Goal: Task Accomplishment & Management: Manage account settings

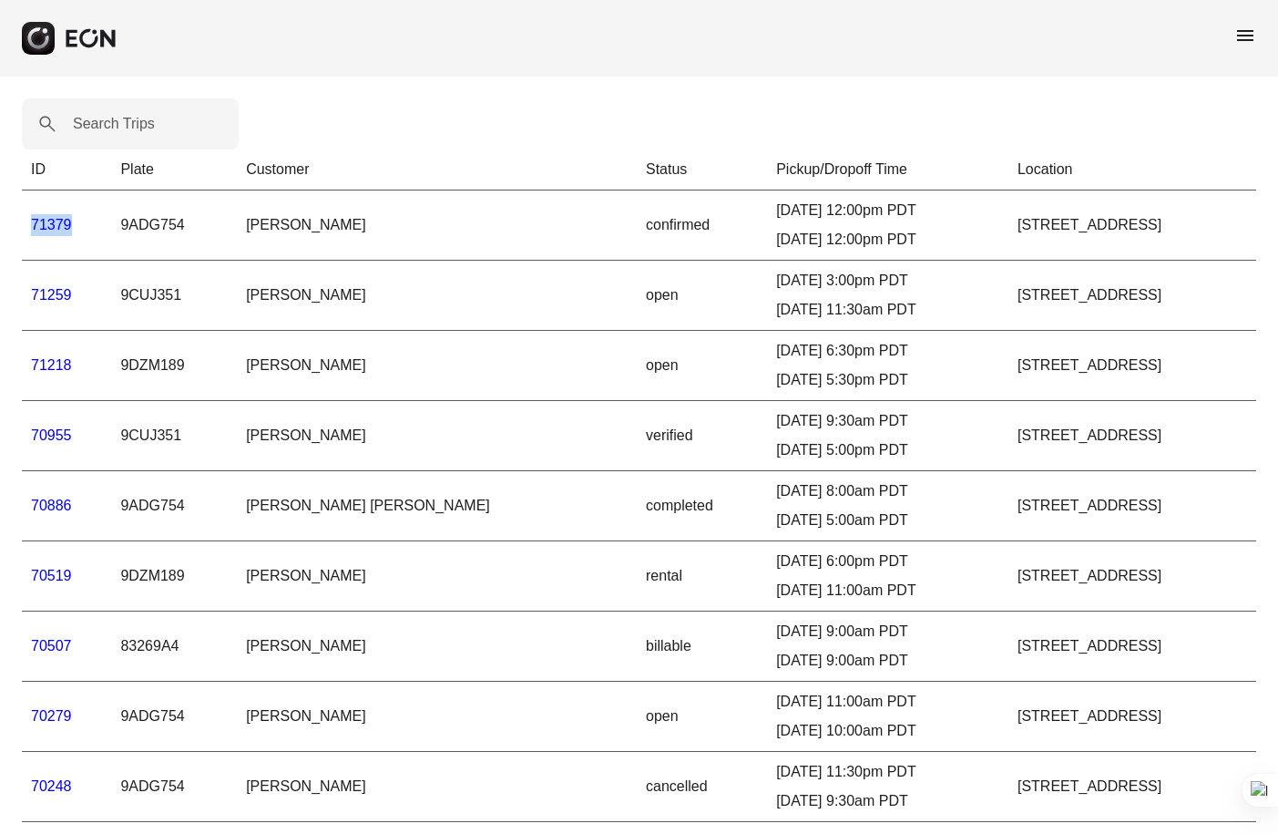
drag, startPoint x: 81, startPoint y: 228, endPoint x: 28, endPoint y: 228, distance: 52.8
click at [28, 228] on td "71379" at bounding box center [66, 225] width 89 height 70
copy link "71379"
drag, startPoint x: 357, startPoint y: 224, endPoint x: 258, endPoint y: 227, distance: 99.3
click at [258, 227] on td "[PERSON_NAME]" at bounding box center [437, 225] width 400 height 70
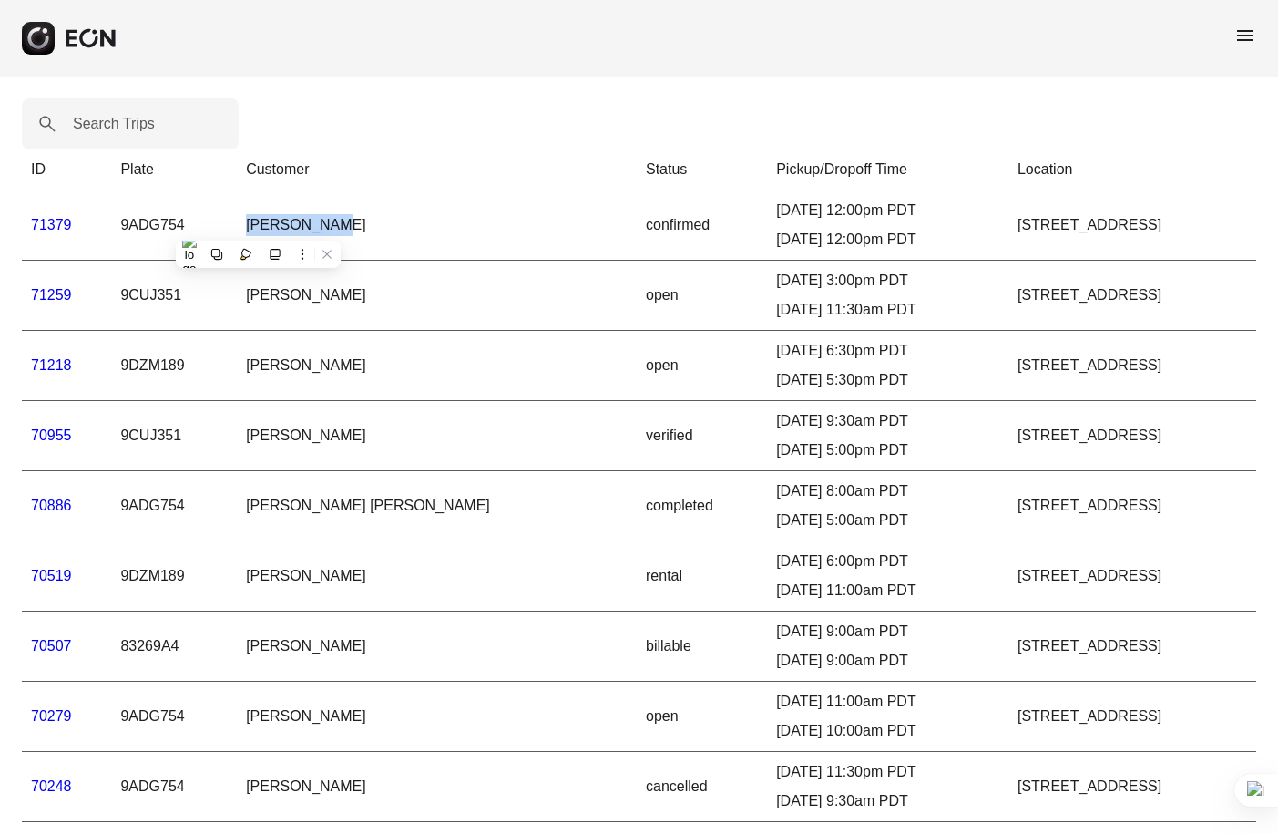
copy td "[PERSON_NAME]"
click at [57, 224] on link "71379" at bounding box center [51, 224] width 41 height 15
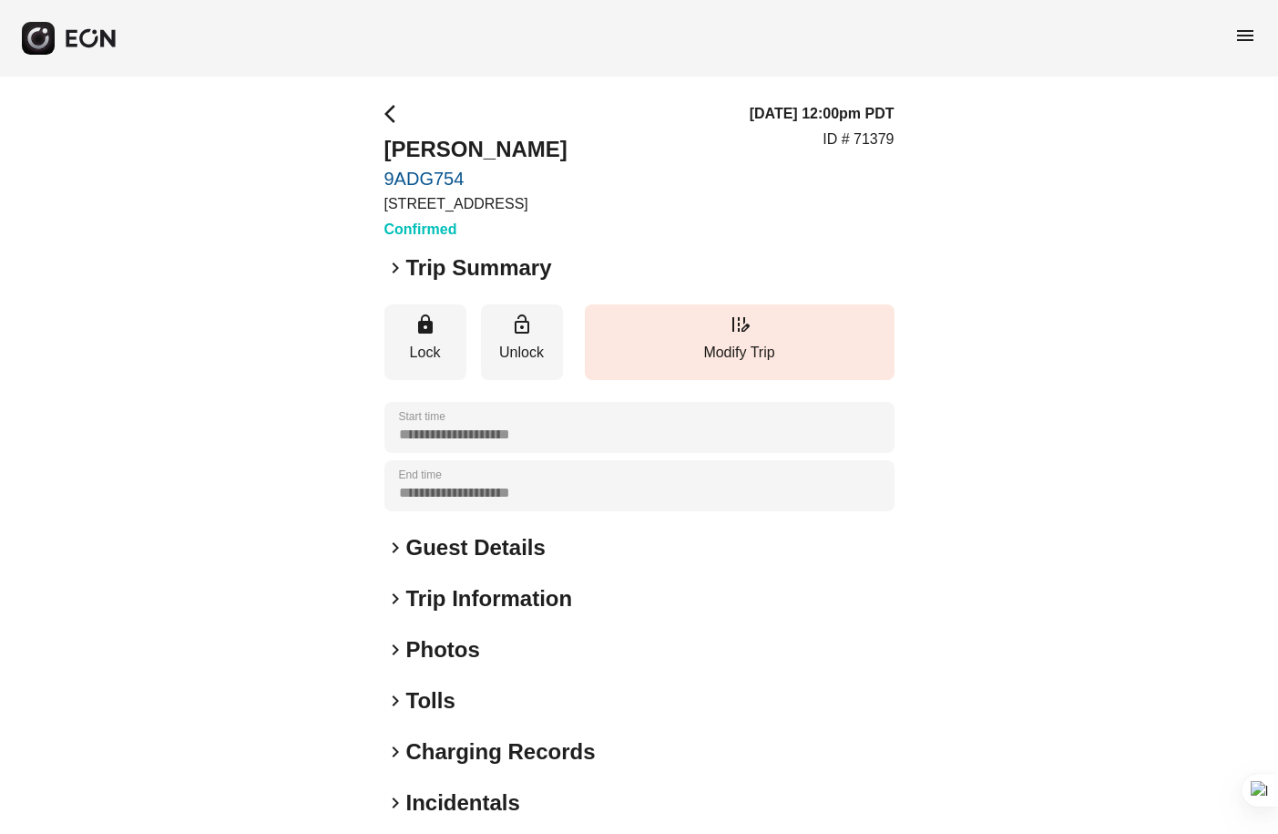
click at [384, 271] on span "keyboard_arrow_right" at bounding box center [395, 268] width 22 height 22
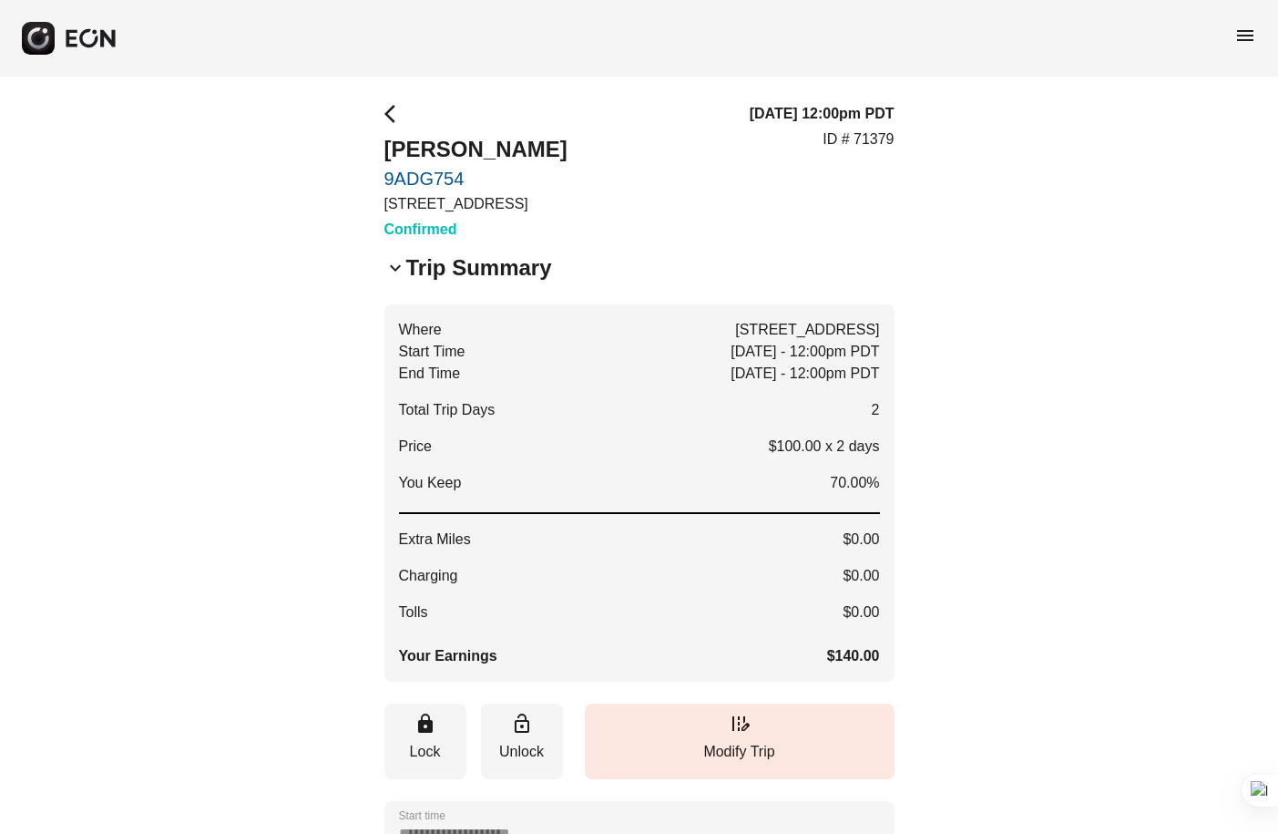
click at [392, 114] on span "arrow_back_ios" at bounding box center [395, 114] width 22 height 22
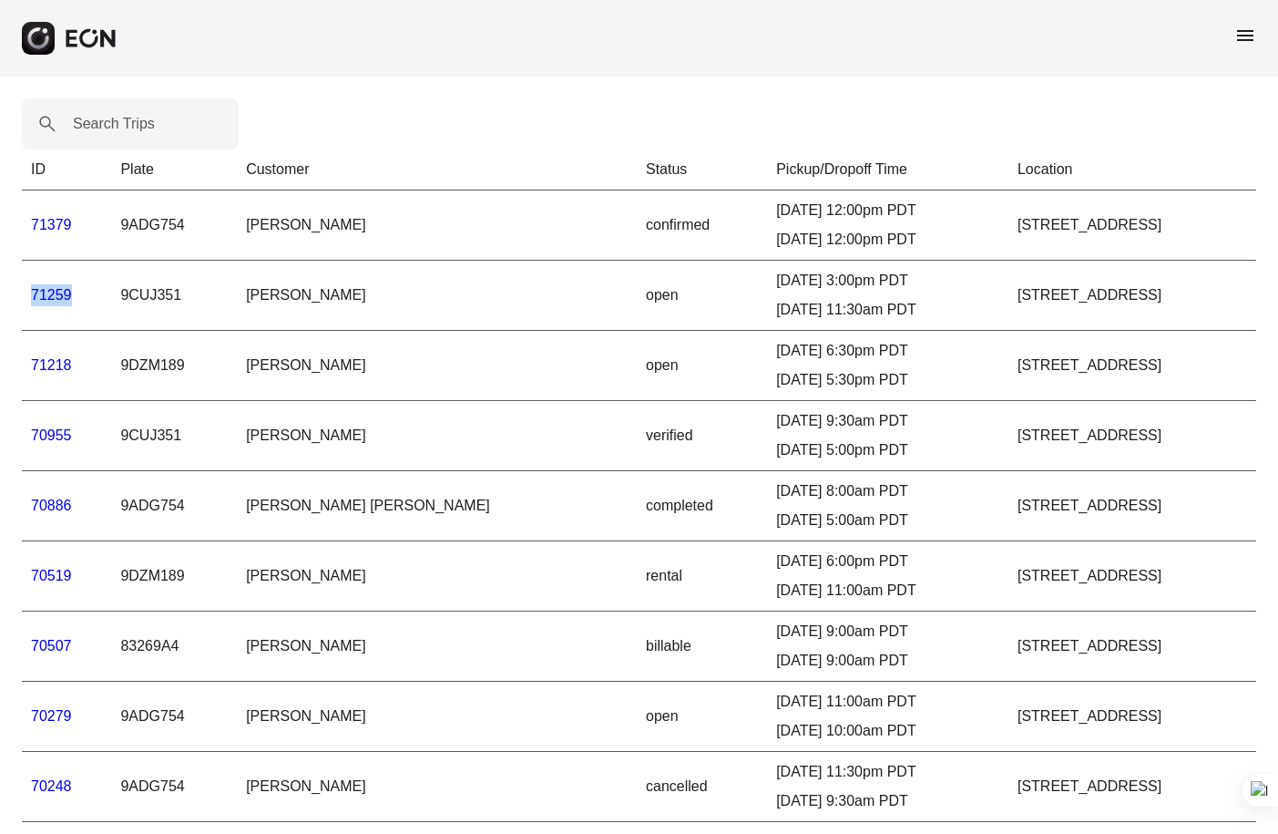
drag, startPoint x: 77, startPoint y: 294, endPoint x: 32, endPoint y: 297, distance: 45.6
click at [32, 297] on td "71259" at bounding box center [66, 296] width 89 height 70
copy link "71259"
drag, startPoint x: 370, startPoint y: 300, endPoint x: 256, endPoint y: 301, distance: 113.9
click at [256, 301] on td "[PERSON_NAME]" at bounding box center [437, 296] width 400 height 70
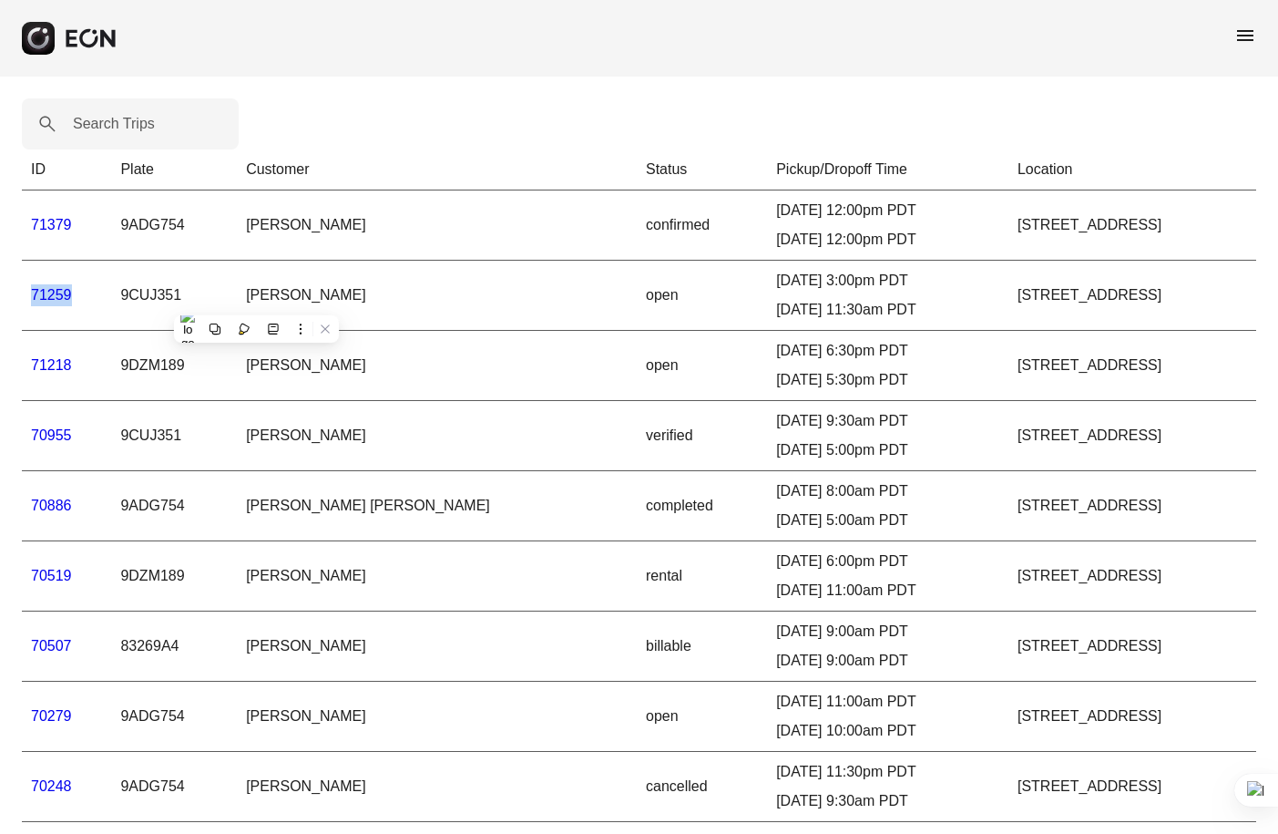
copy td "[PERSON_NAME]"
click at [37, 293] on link "71259" at bounding box center [51, 294] width 41 height 15
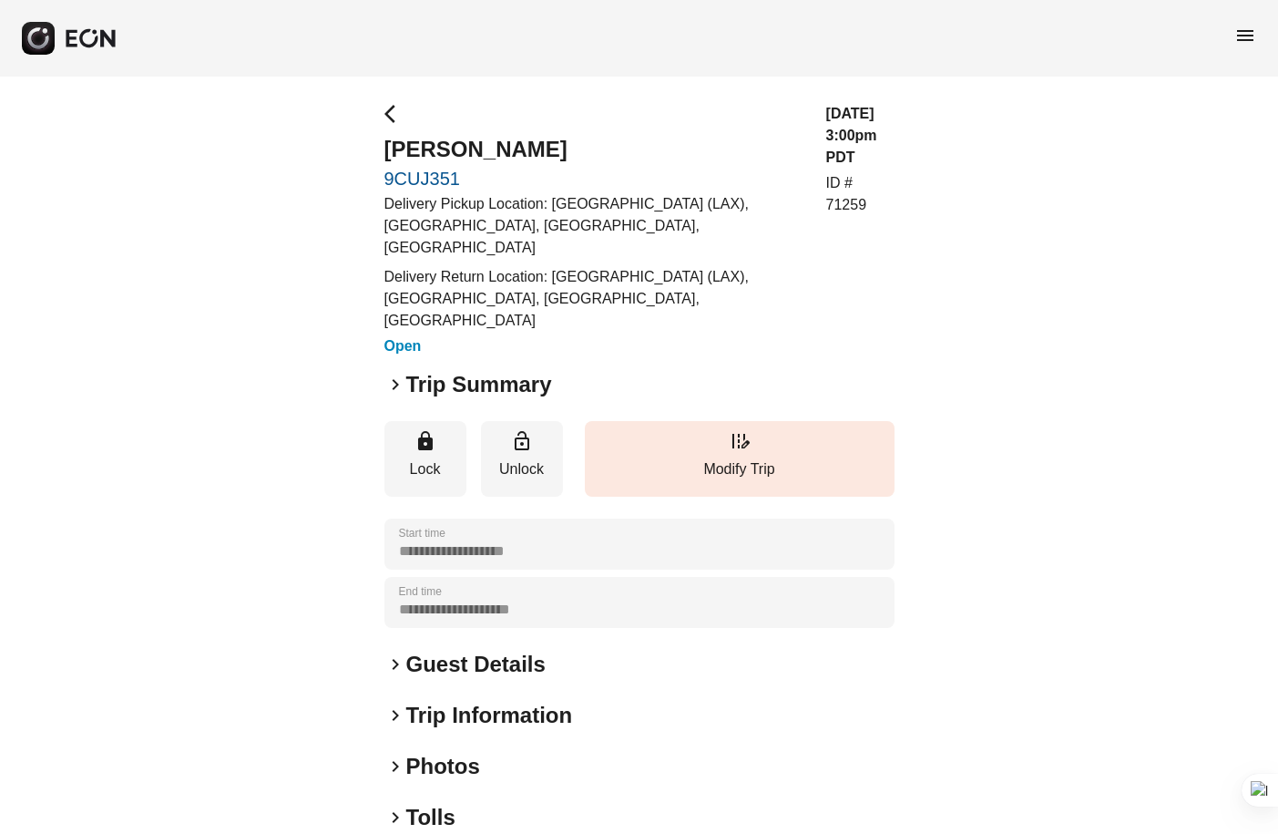
click at [395, 374] on span "keyboard_arrow_right" at bounding box center [395, 385] width 22 height 22
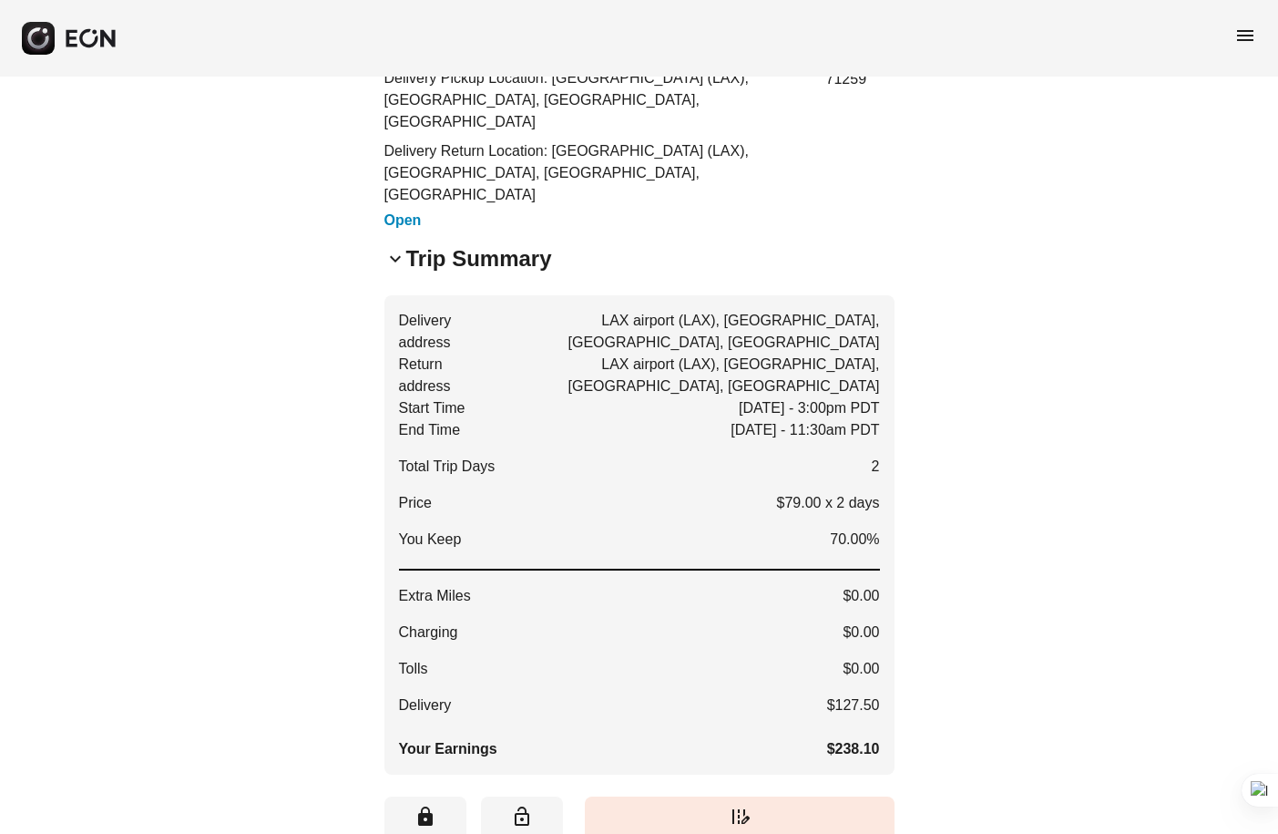
scroll to position [129, 0]
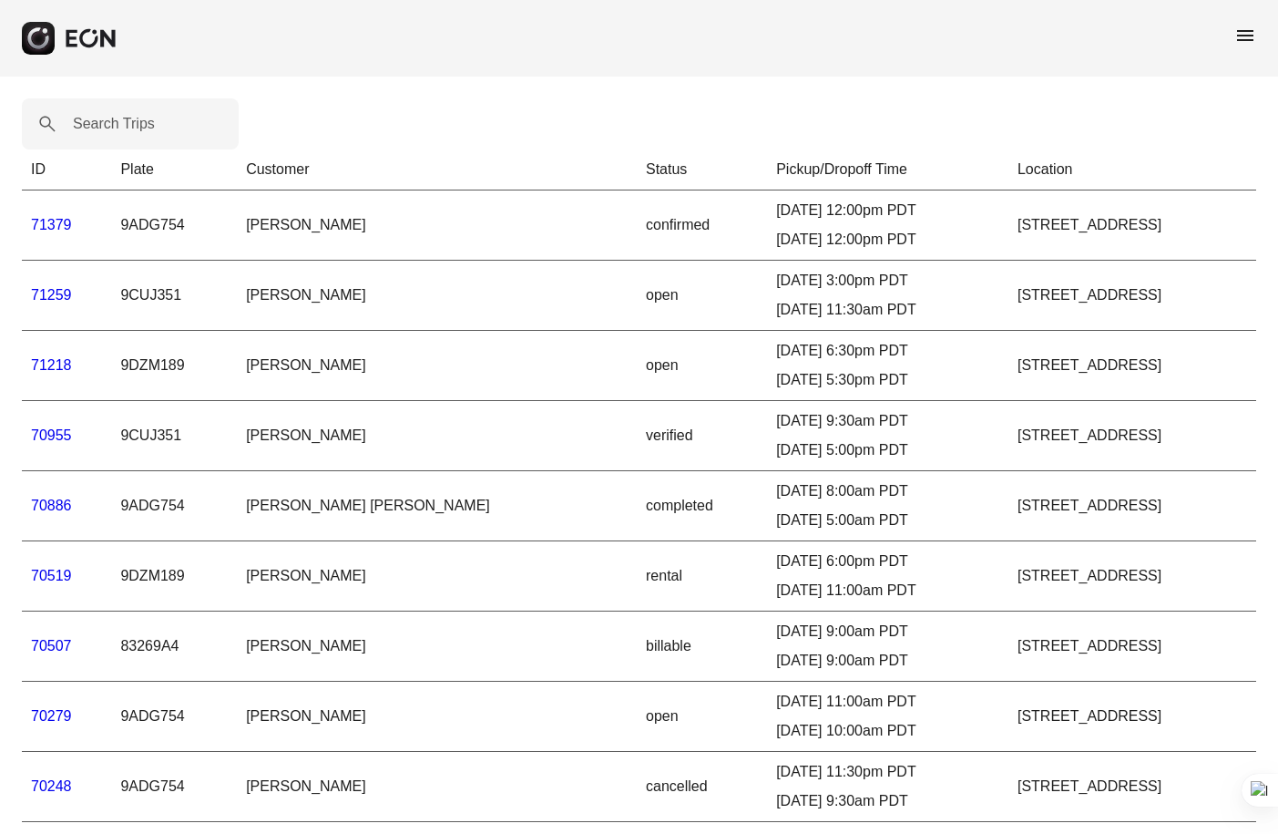
click at [60, 364] on link "71218" at bounding box center [51, 364] width 41 height 15
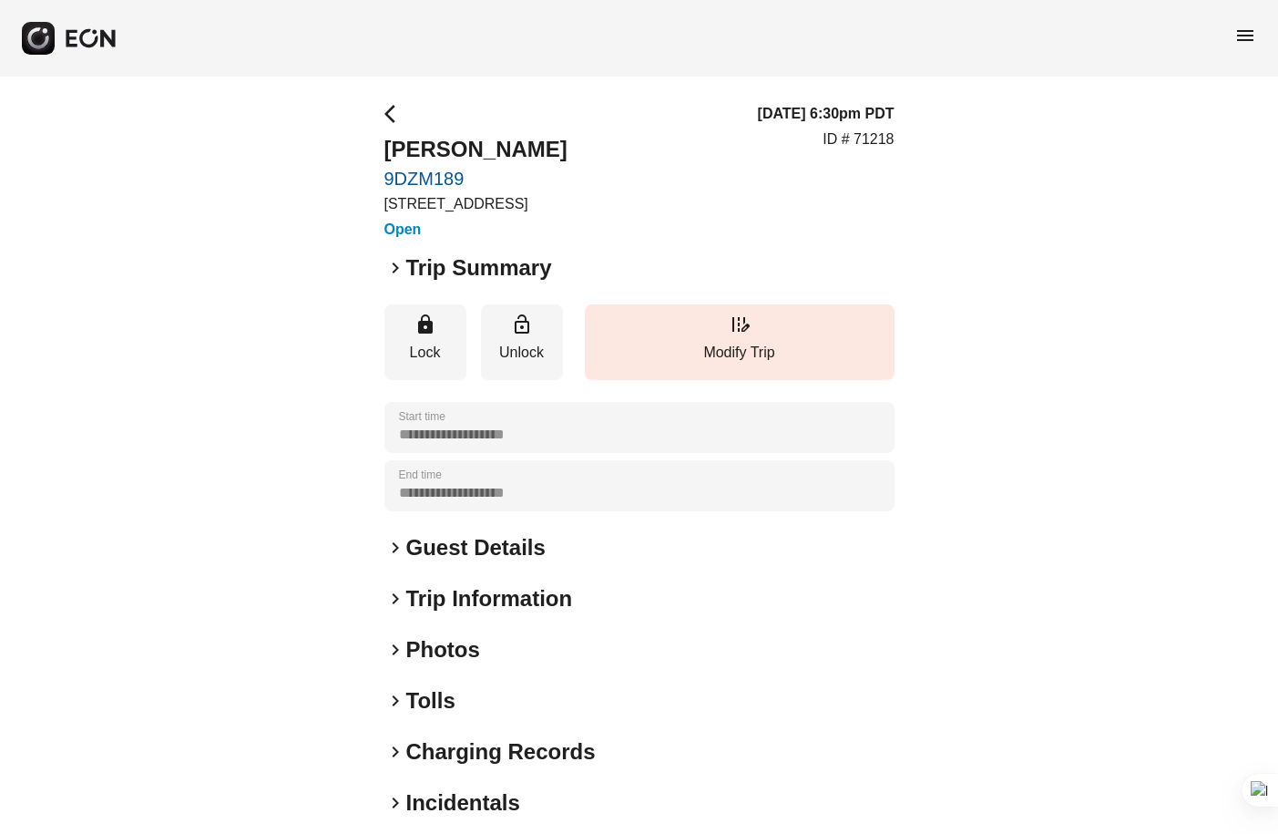
click at [389, 104] on span "arrow_back_ios" at bounding box center [395, 114] width 22 height 22
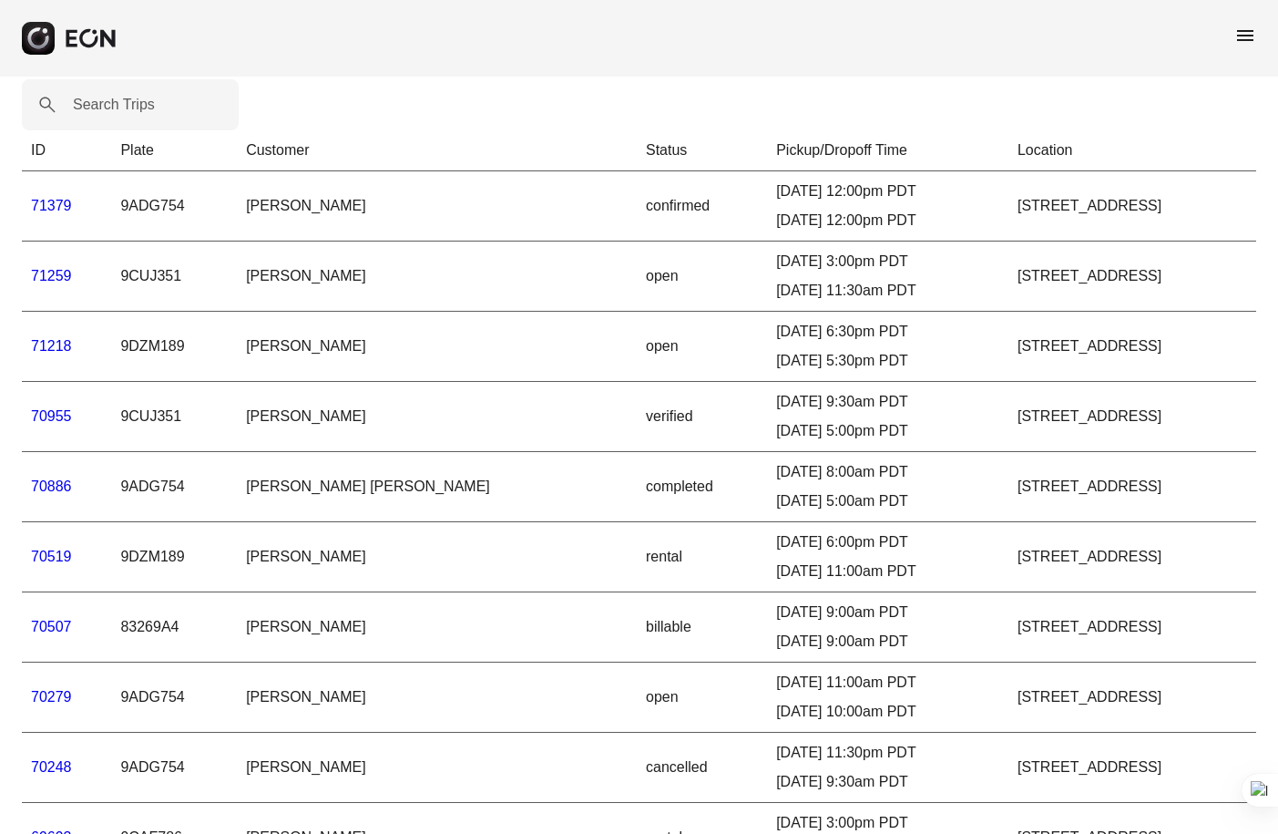
scroll to position [26, 0]
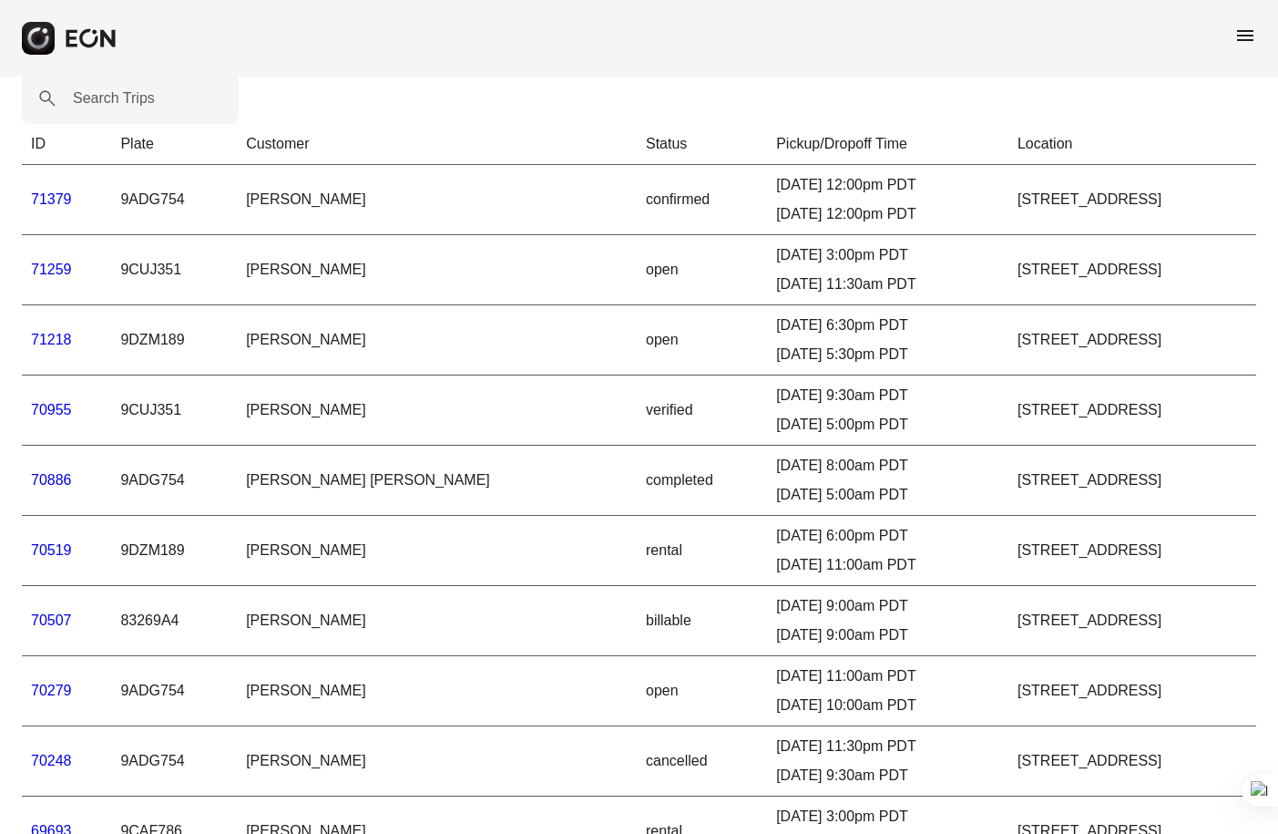
click at [55, 412] on link "70955" at bounding box center [51, 409] width 41 height 15
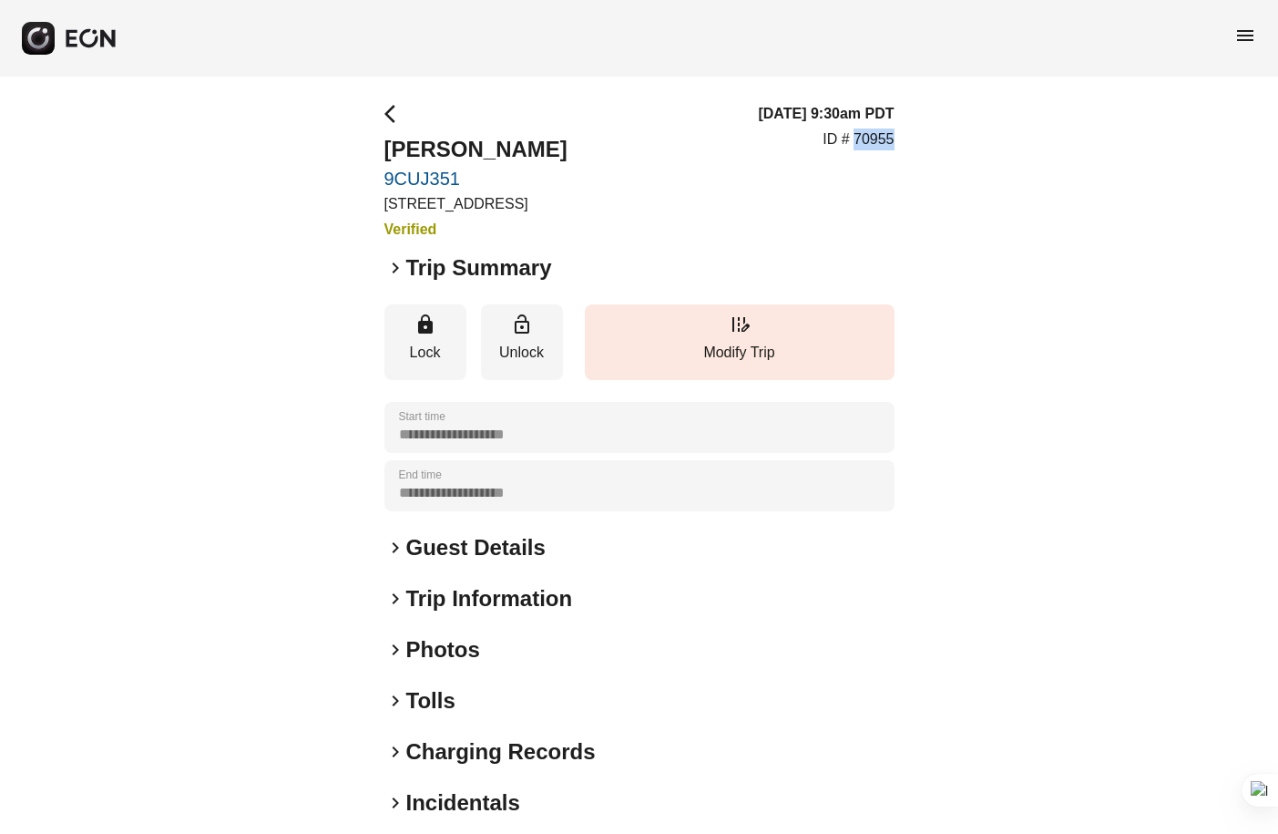
drag, startPoint x: 897, startPoint y: 138, endPoint x: 854, endPoint y: 138, distance: 43.7
click at [854, 138] on div "**********" at bounding box center [639, 493] width 1278 height 833
copy p "70955"
drag, startPoint x: 548, startPoint y: 153, endPoint x: 384, endPoint y: 159, distance: 164.1
click at [384, 159] on h2 "[PERSON_NAME]" at bounding box center [475, 149] width 183 height 29
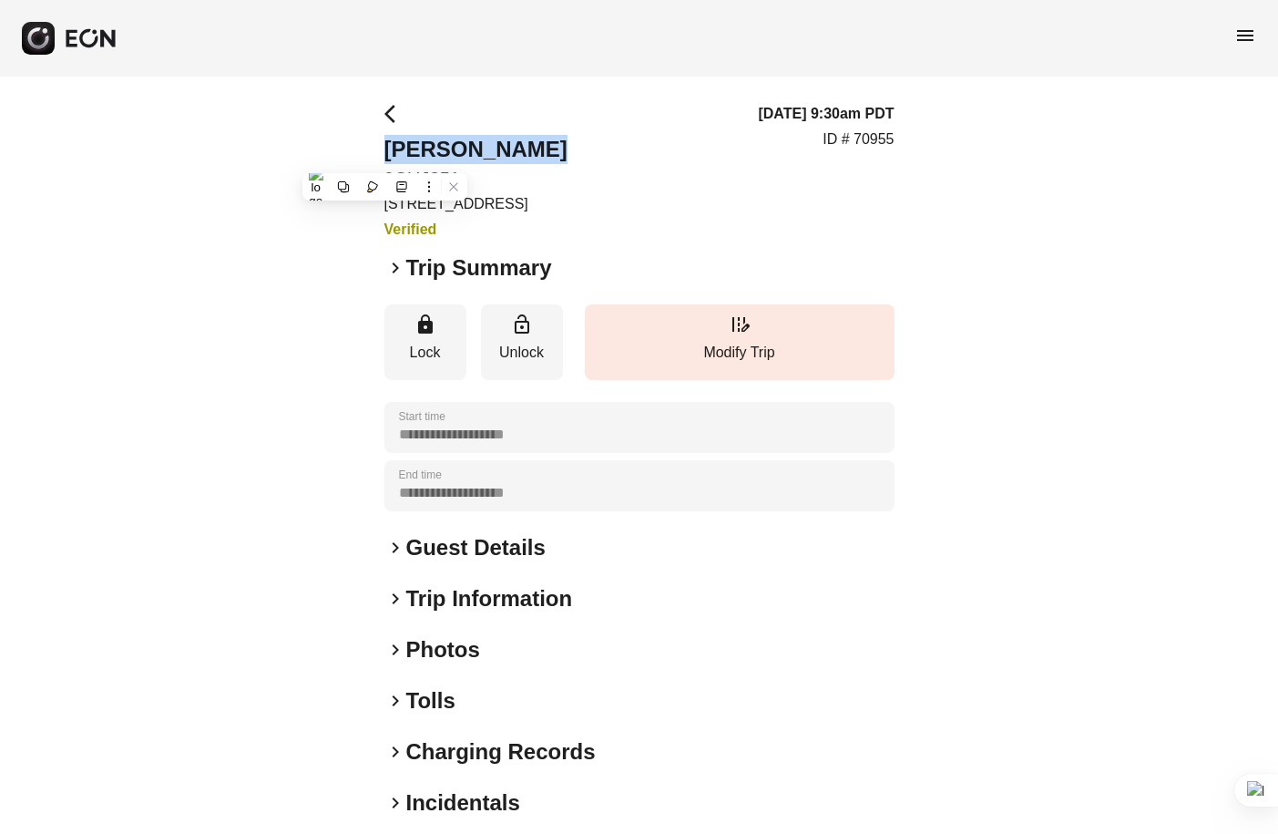
copy h2 "[PERSON_NAME]"
click at [398, 272] on span "keyboard_arrow_right" at bounding box center [395, 268] width 22 height 22
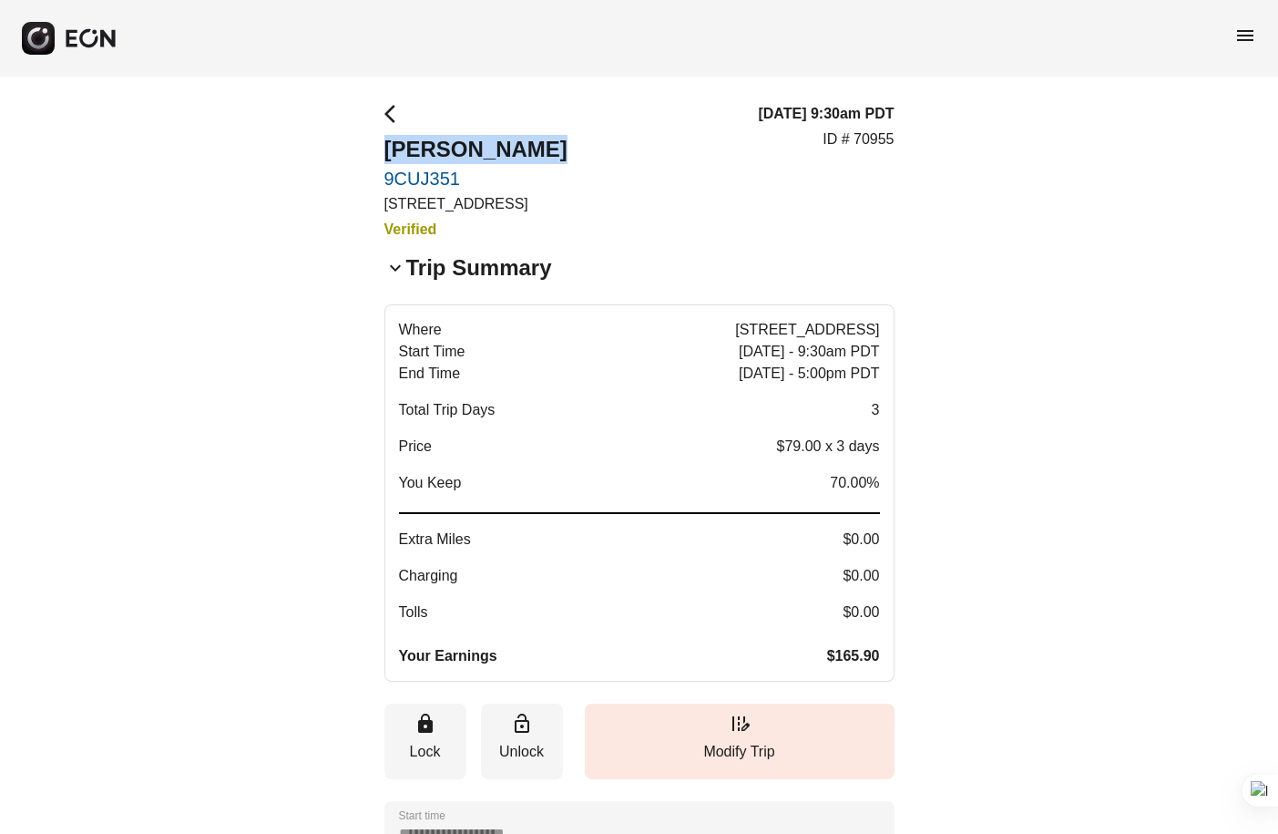
drag, startPoint x: 821, startPoint y: 651, endPoint x: 883, endPoint y: 651, distance: 62.0
click at [883, 651] on button "Where [STREET_ADDRESS] Start Time [DATE] - 9:30am PDT End Time [DATE] - 5:00pm …" at bounding box center [639, 492] width 510 height 377
drag, startPoint x: 883, startPoint y: 660, endPoint x: 841, endPoint y: 660, distance: 41.9
click at [841, 660] on button "Where [STREET_ADDRESS] Start Time [DATE] - 9:30am PDT End Time [DATE] - 5:00pm …" at bounding box center [639, 492] width 510 height 377
drag, startPoint x: 836, startPoint y: 657, endPoint x: 879, endPoint y: 657, distance: 42.8
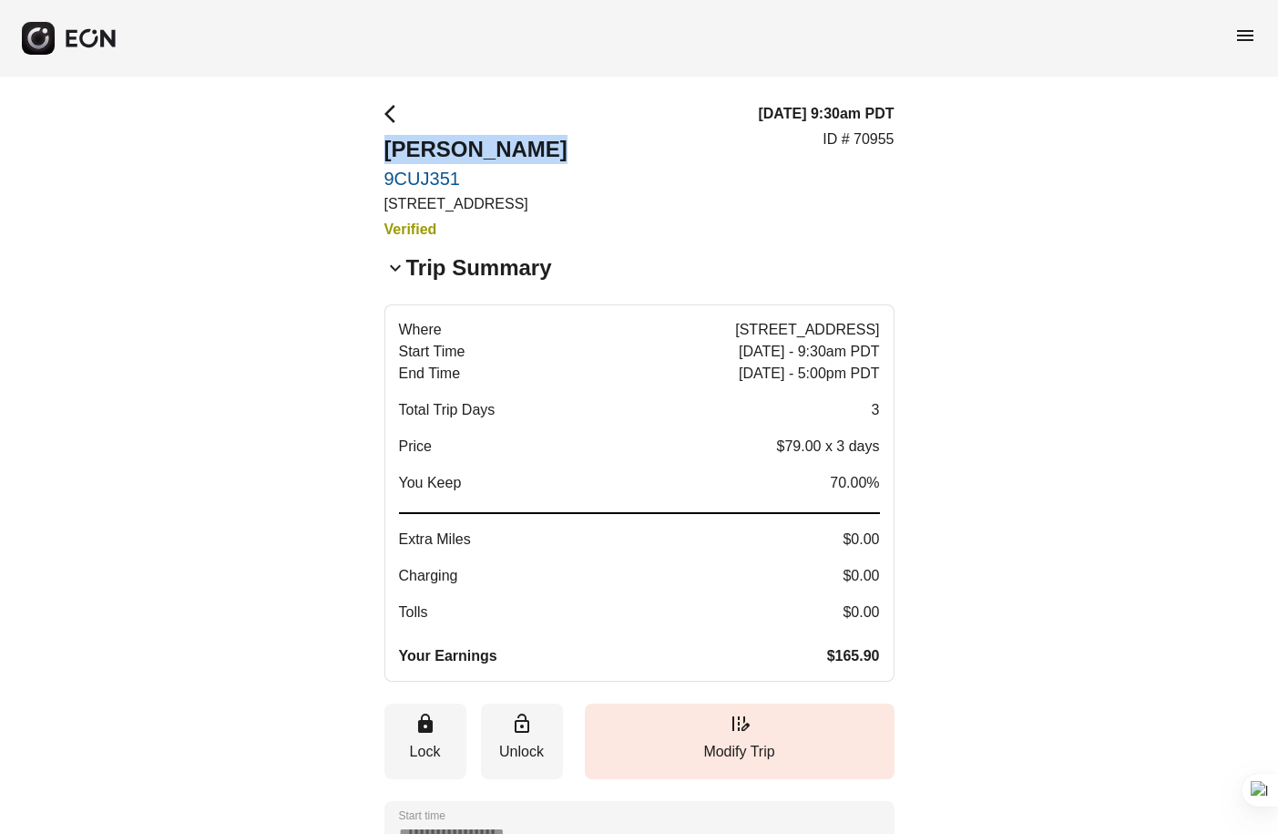
click at [878, 657] on span "$165.90" at bounding box center [853, 656] width 53 height 22
click at [879, 657] on button "Where [STREET_ADDRESS] Start Time [DATE] - 9:30am PDT End Time [DATE] - 5:00pm …" at bounding box center [639, 492] width 510 height 377
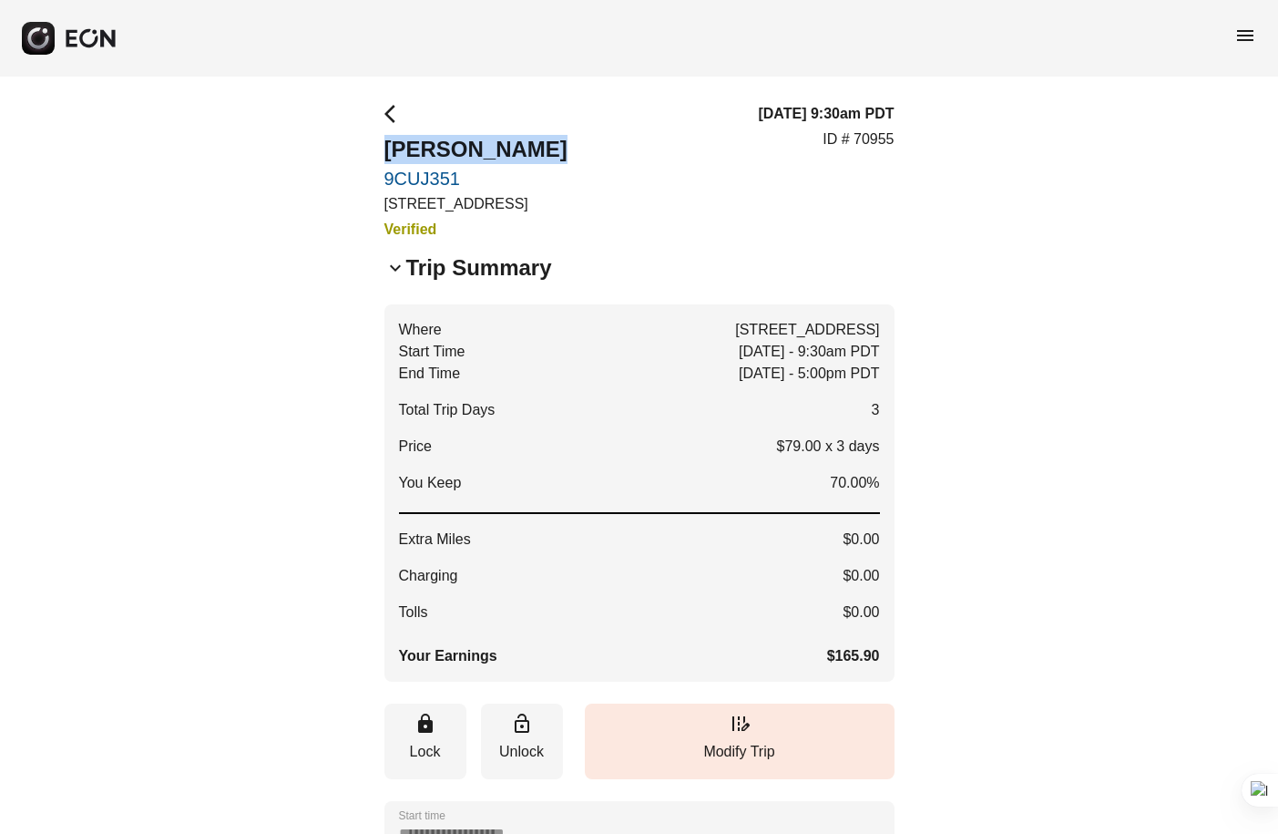
drag, startPoint x: 858, startPoint y: 656, endPoint x: 910, endPoint y: 656, distance: 51.9
click at [905, 656] on div "**********" at bounding box center [639, 693] width 1278 height 1232
click at [377, 108] on div "**********" at bounding box center [639, 693] width 1278 height 1232
click at [394, 111] on span "arrow_back_ios" at bounding box center [395, 114] width 22 height 22
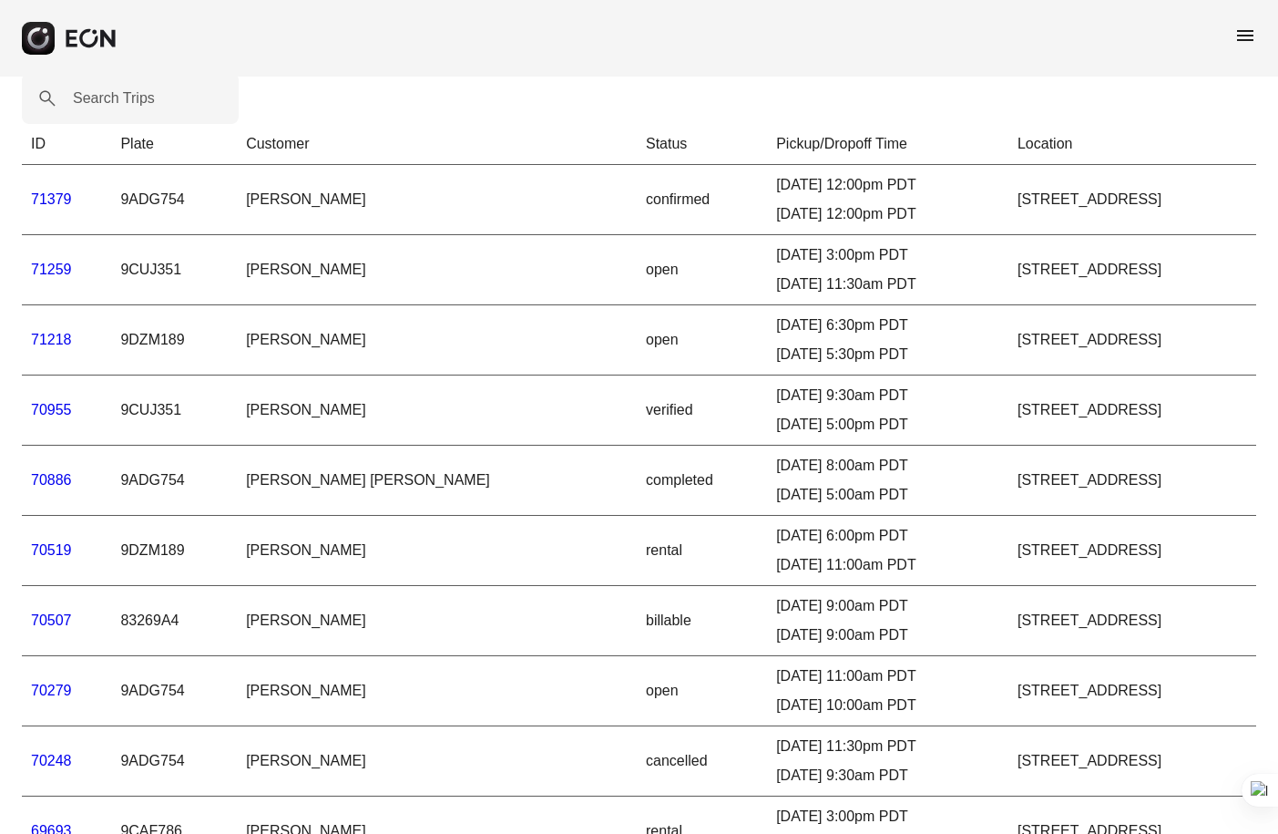
click at [29, 477] on td "70886" at bounding box center [66, 481] width 89 height 70
click at [40, 477] on link "70886" at bounding box center [51, 479] width 41 height 15
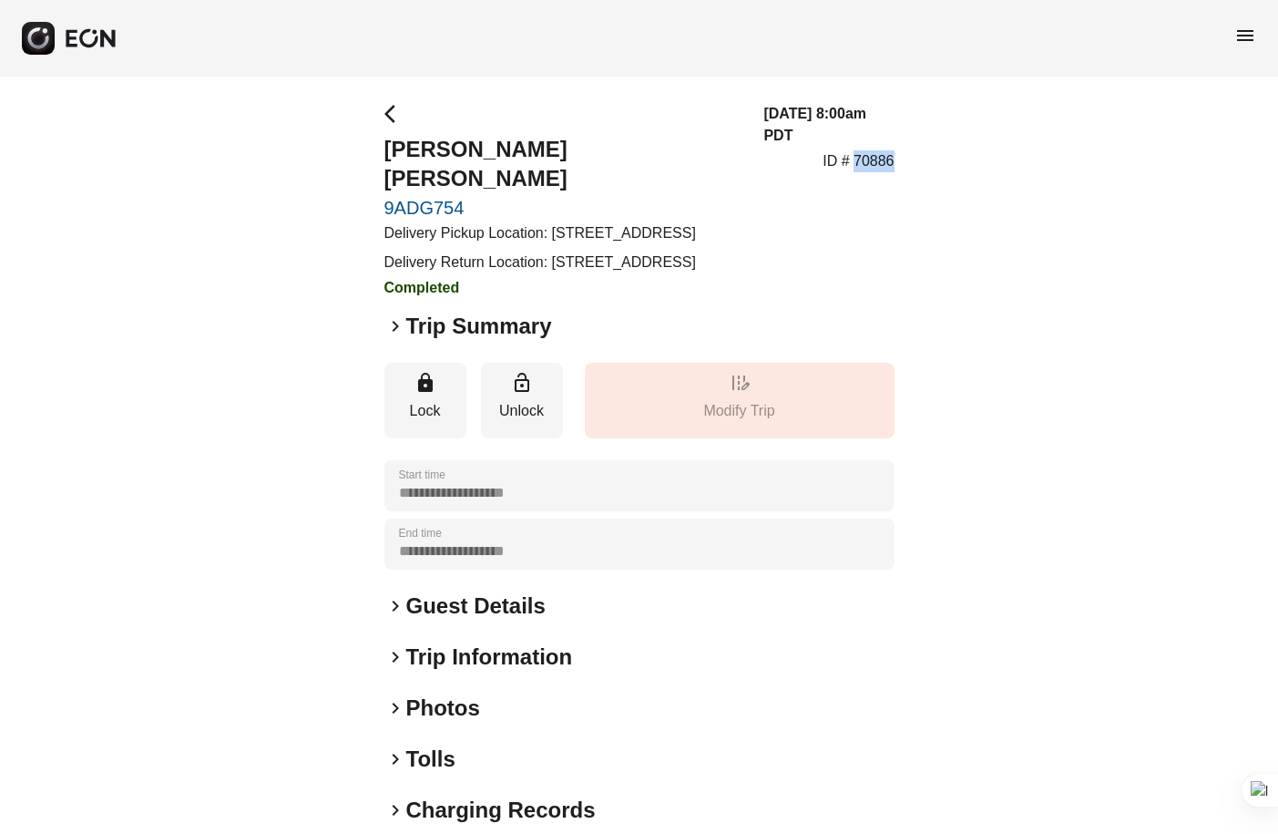
drag, startPoint x: 910, startPoint y: 163, endPoint x: 854, endPoint y: 164, distance: 56.5
click at [854, 164] on div "**********" at bounding box center [639, 522] width 1278 height 891
copy p "70886"
drag, startPoint x: 552, startPoint y: 150, endPoint x: 384, endPoint y: 149, distance: 167.6
click at [384, 149] on h2 "[PERSON_NAME] [PERSON_NAME]" at bounding box center [563, 164] width 358 height 58
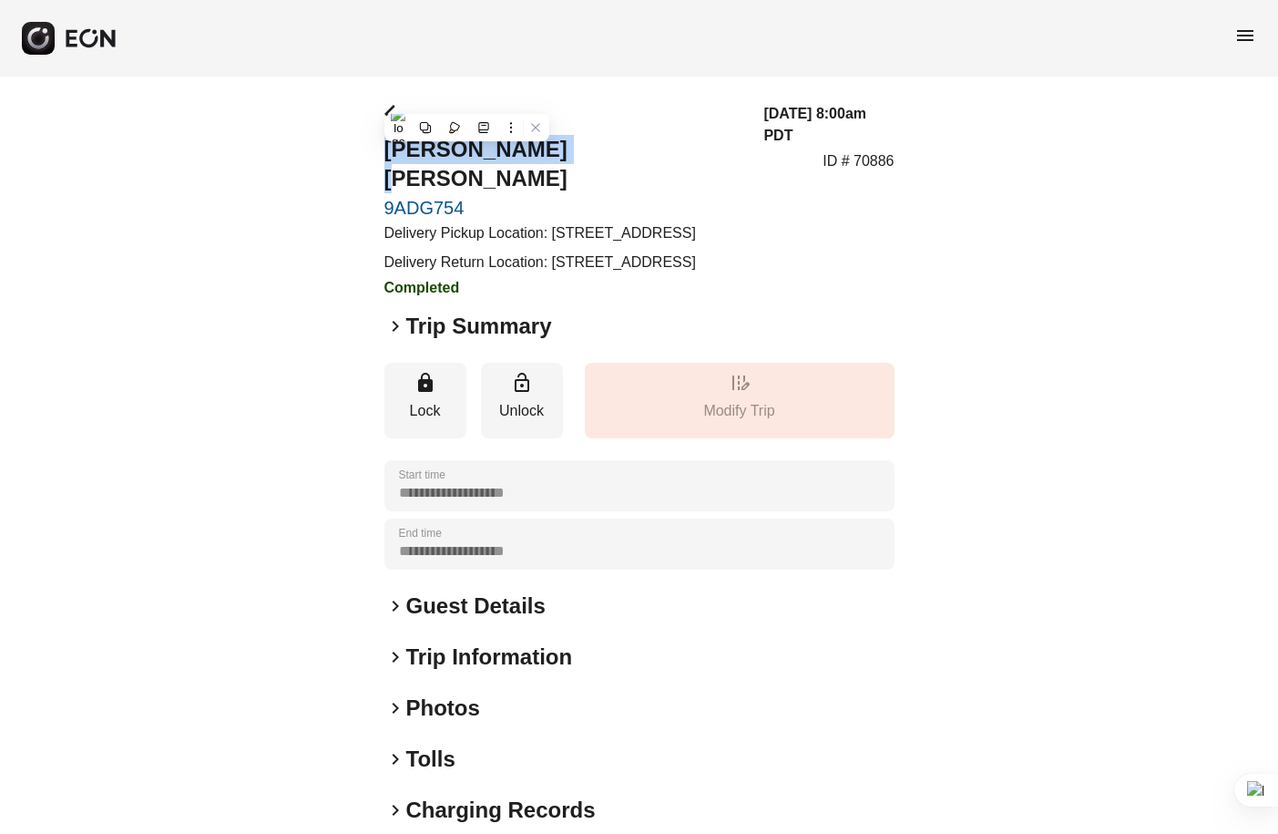
copy h2 "[PERSON_NAME] [PERSON_NAME]"
click at [393, 337] on span "keyboard_arrow_right" at bounding box center [395, 326] width 22 height 22
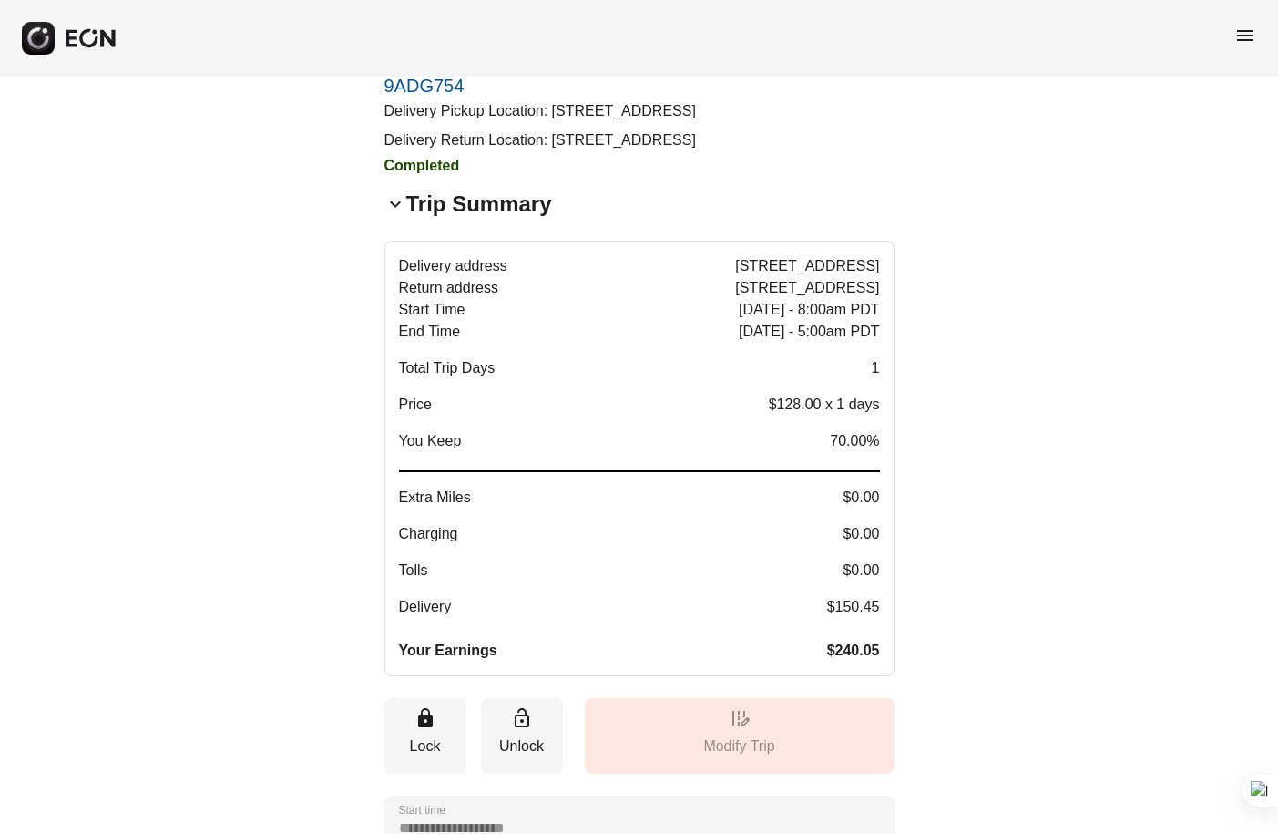
scroll to position [123, 0]
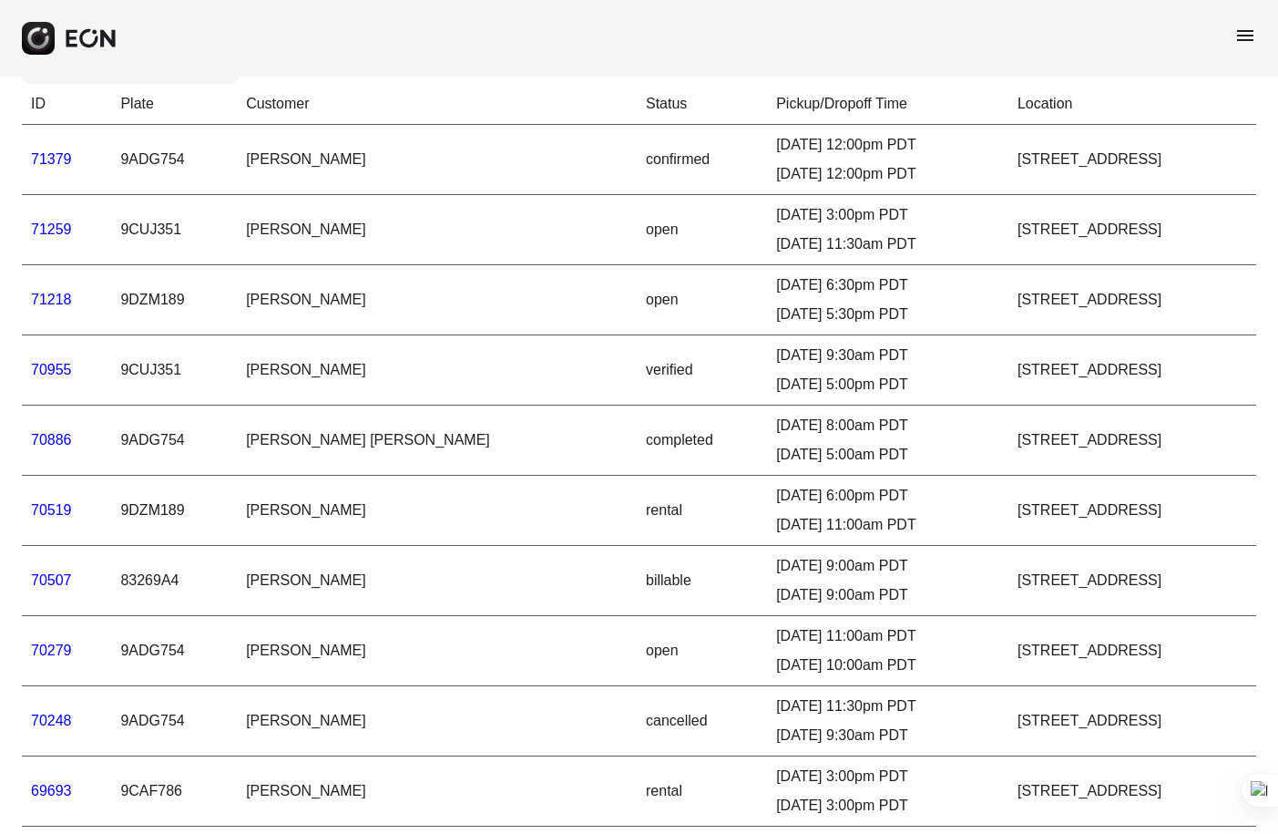
scroll to position [67, 0]
click at [54, 649] on link "70279" at bounding box center [51, 648] width 41 height 15
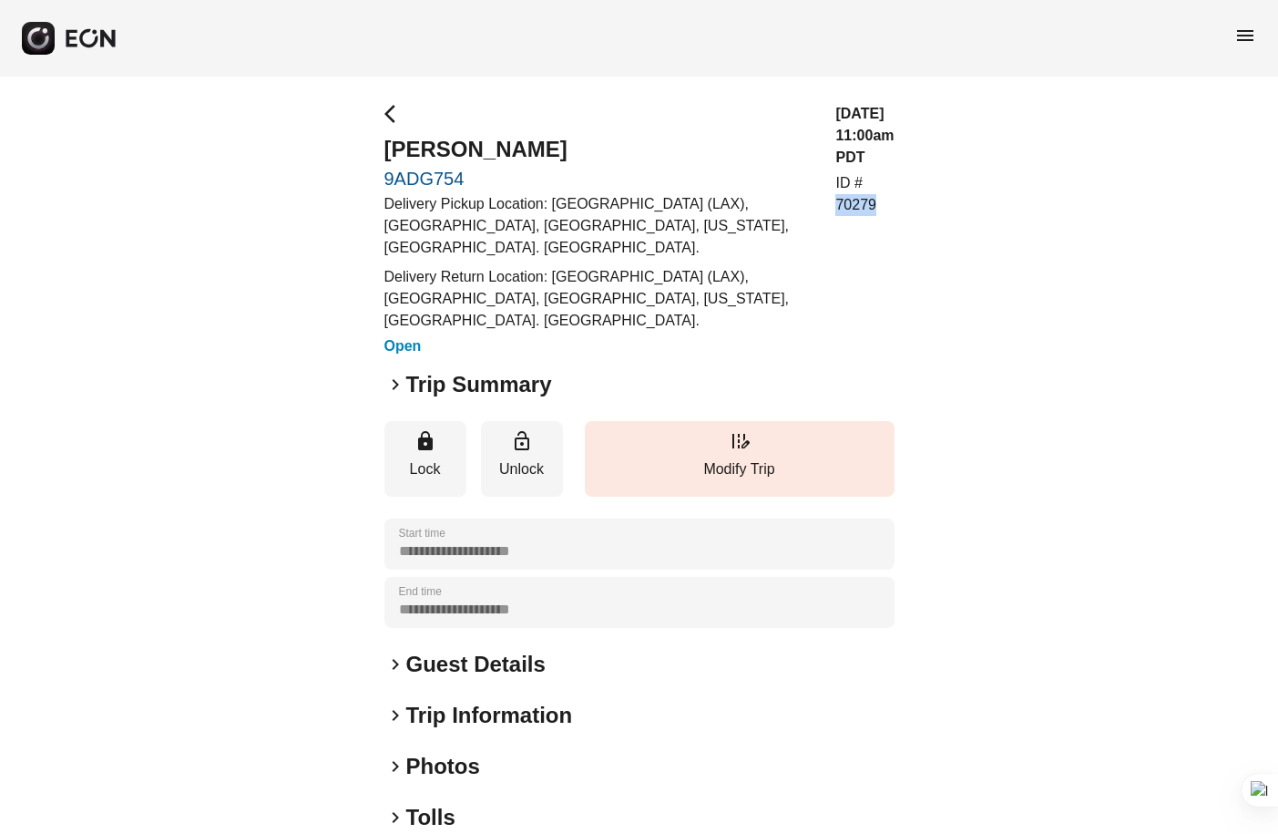
drag, startPoint x: 901, startPoint y: 160, endPoint x: 853, endPoint y: 160, distance: 48.3
click at [853, 160] on div "**********" at bounding box center [639, 551] width 1278 height 949
copy p "70279"
drag, startPoint x: 559, startPoint y: 154, endPoint x: 387, endPoint y: 154, distance: 171.3
click at [387, 154] on h2 "[PERSON_NAME]" at bounding box center [599, 149] width 430 height 29
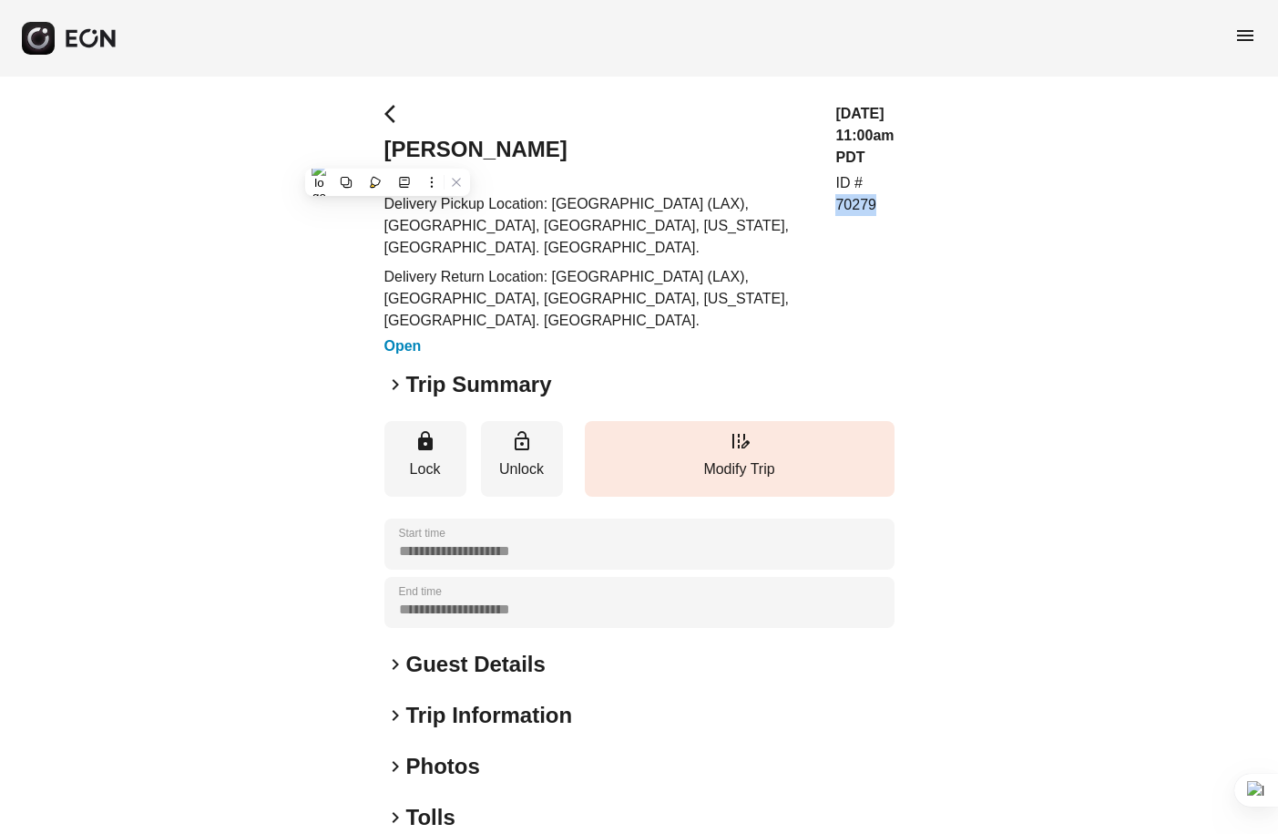
copy h2 "[PERSON_NAME]"
click at [396, 374] on span "keyboard_arrow_right" at bounding box center [395, 385] width 22 height 22
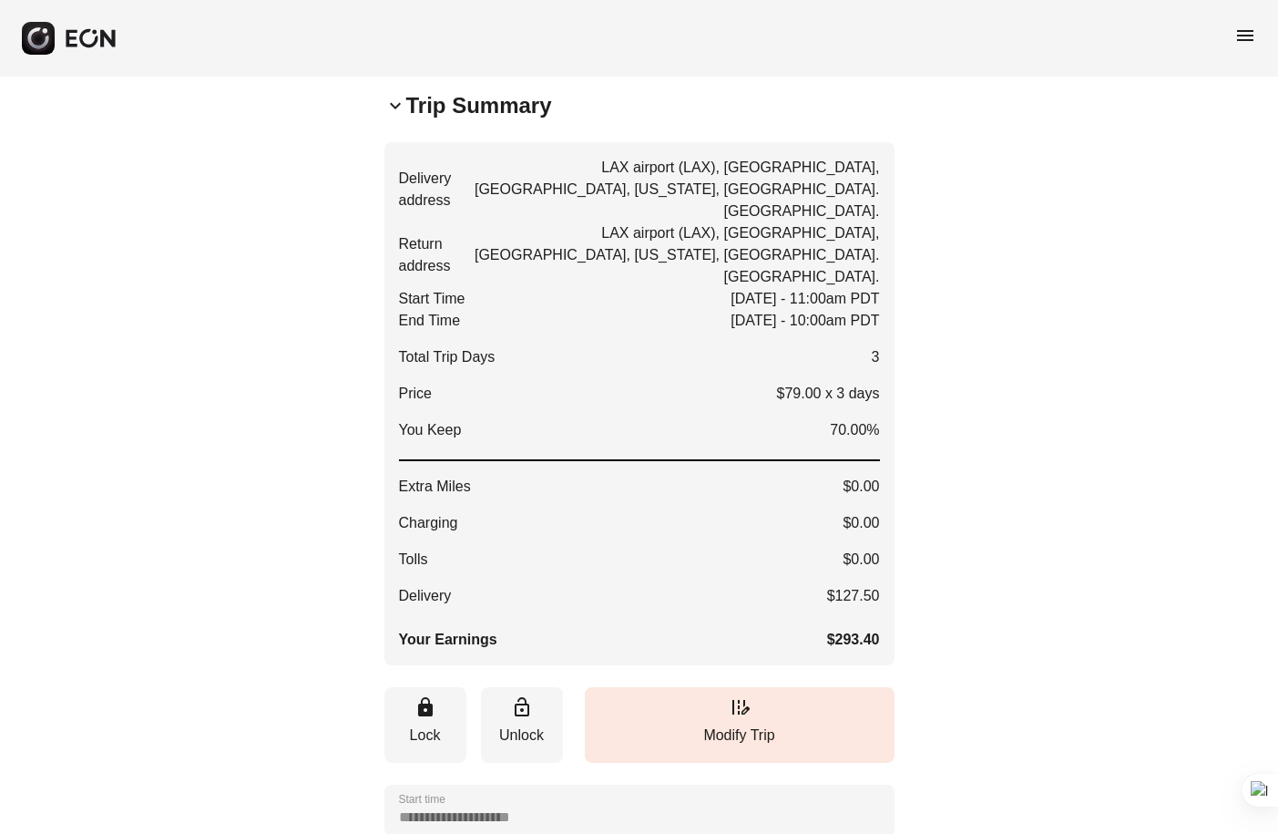
scroll to position [334, 0]
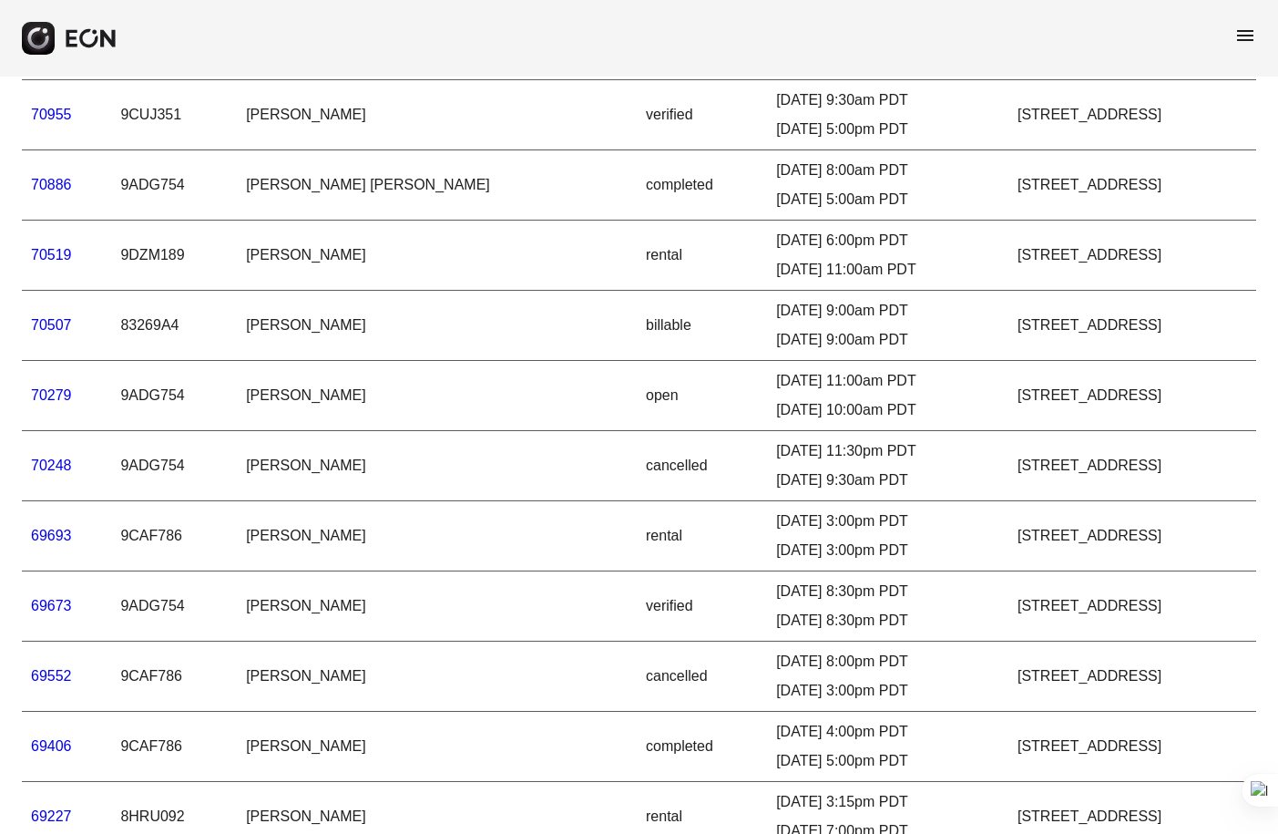
scroll to position [322, 0]
